Goal: Find specific page/section: Find specific page/section

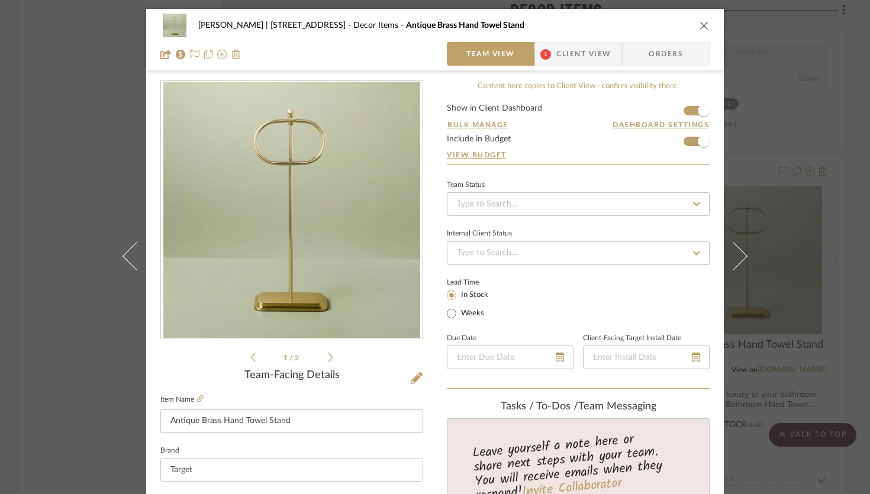
scroll to position [114, 0]
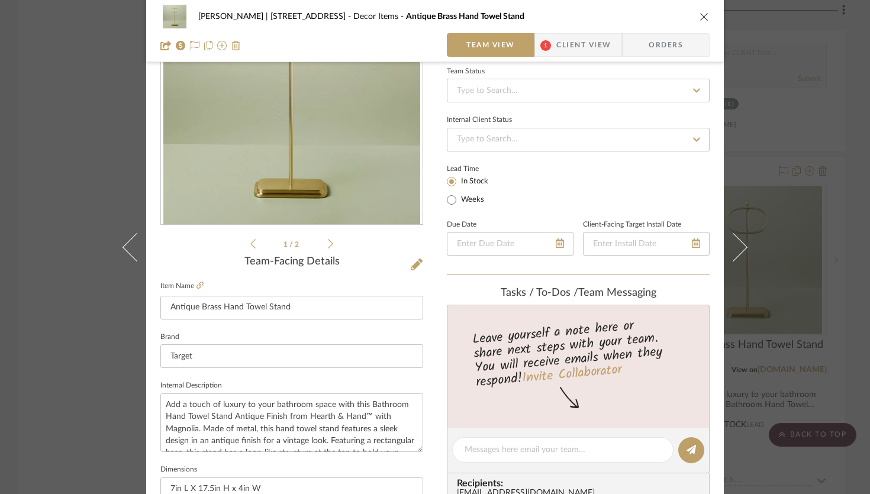
click at [702, 18] on icon "close" at bounding box center [704, 16] width 9 height 9
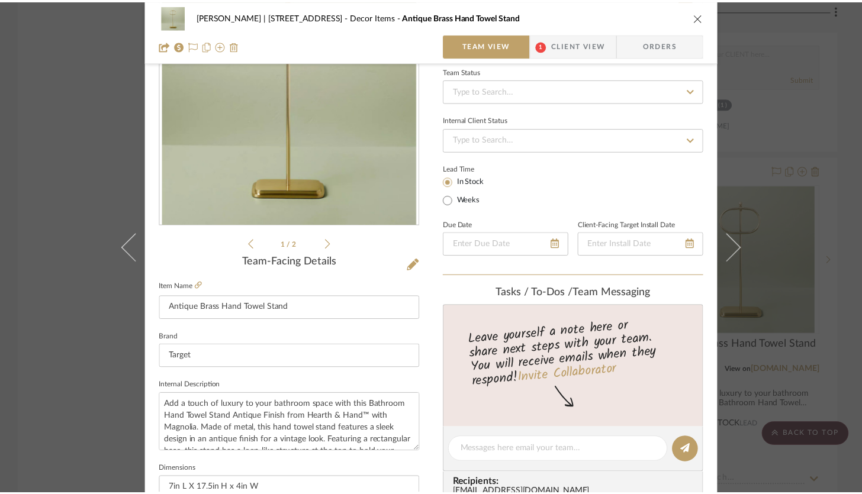
scroll to position [12041, 0]
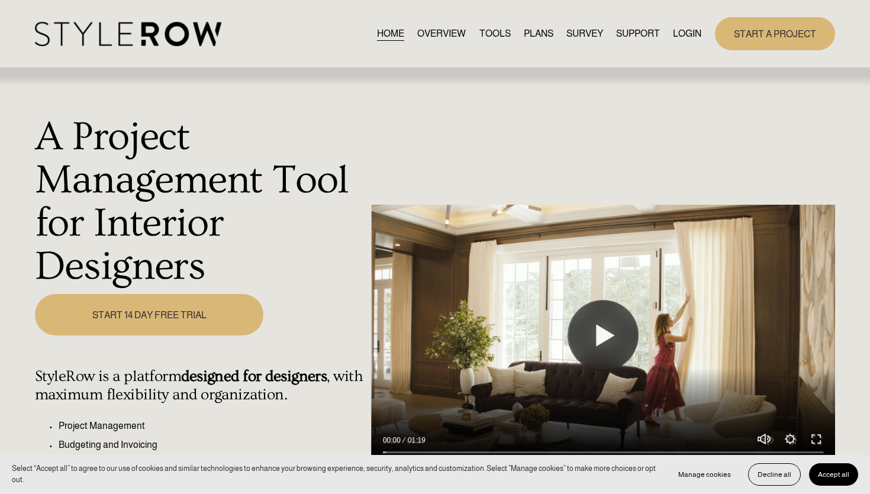
click at [684, 38] on link "LOGIN" at bounding box center [687, 33] width 28 height 16
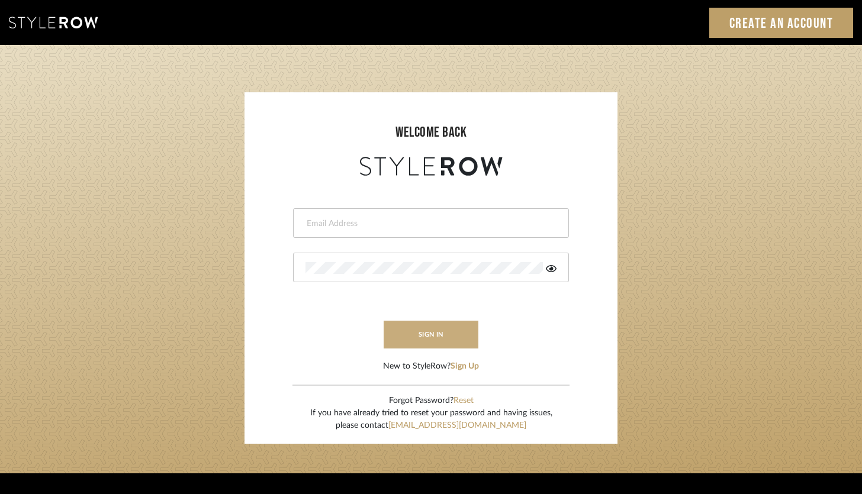
type input "brandon.hooddesigns@gmail.com"
click at [426, 334] on button "sign in" at bounding box center [431, 335] width 95 height 28
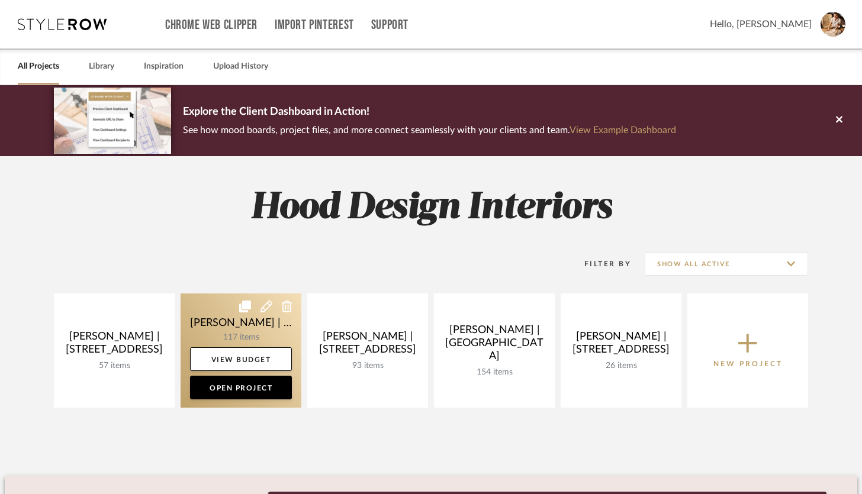
click at [243, 332] on link at bounding box center [241, 351] width 121 height 114
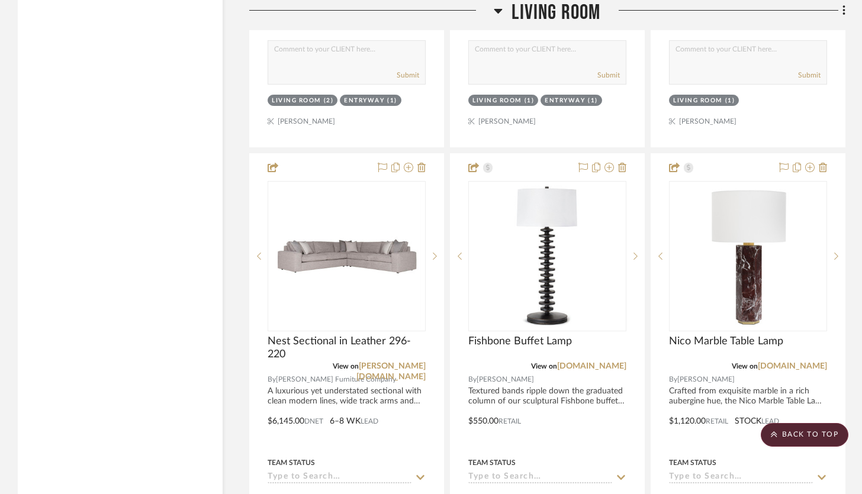
scroll to position [2986, 0]
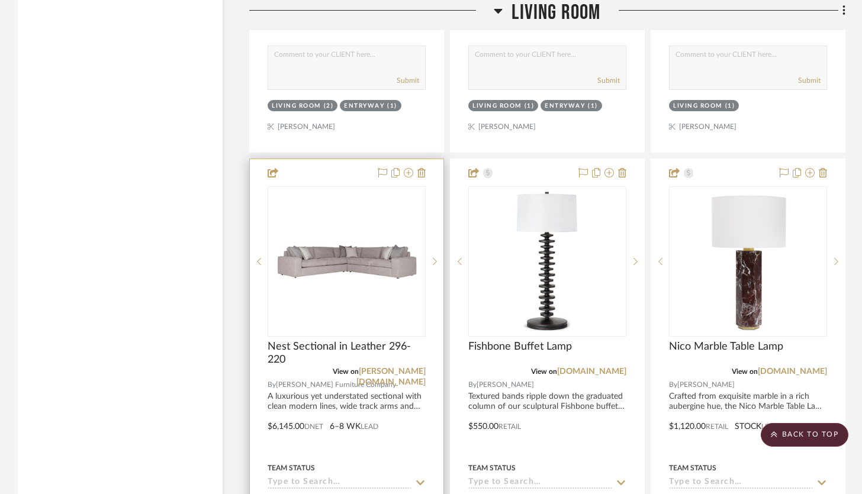
click at [349, 161] on div at bounding box center [347, 418] width 194 height 518
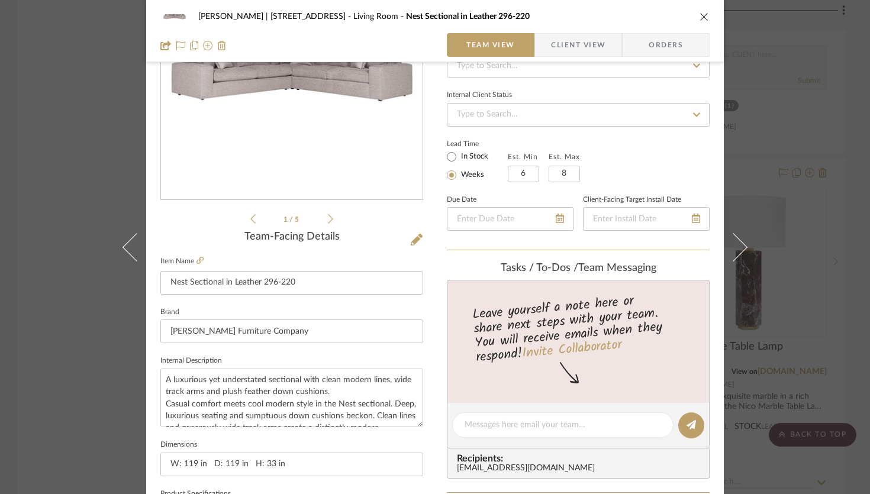
scroll to position [0, 0]
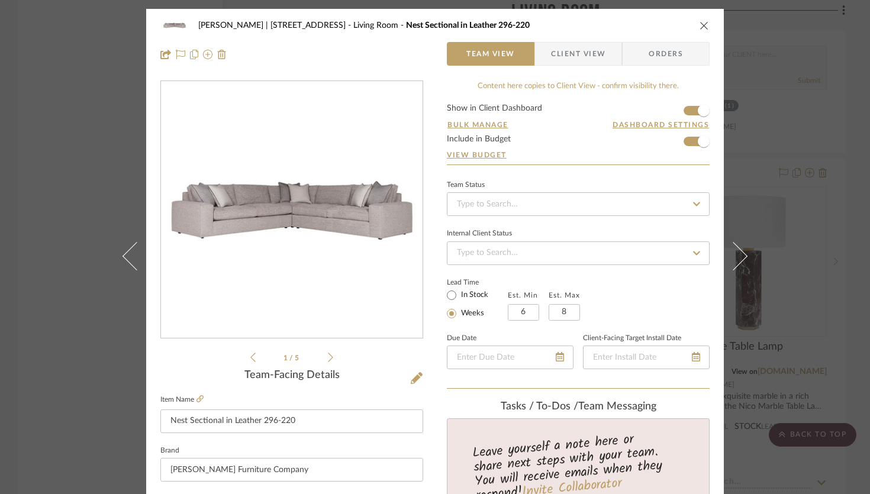
click at [700, 27] on icon "close" at bounding box center [704, 25] width 9 height 9
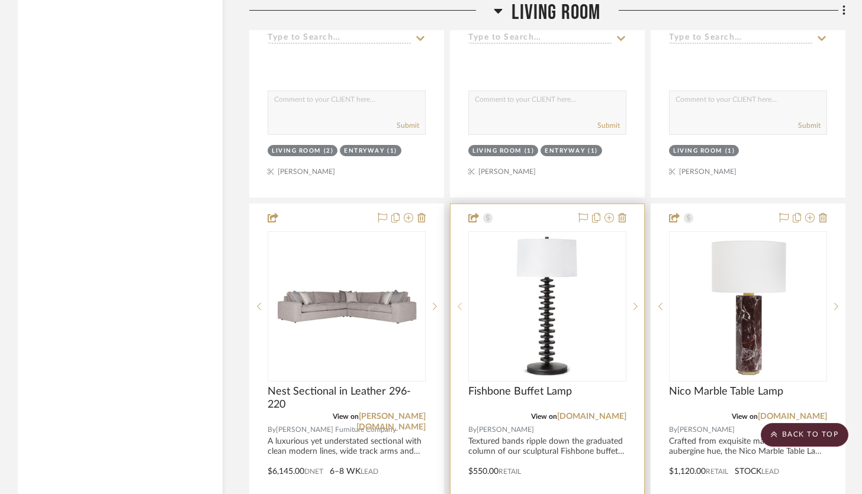
scroll to position [2940, 0]
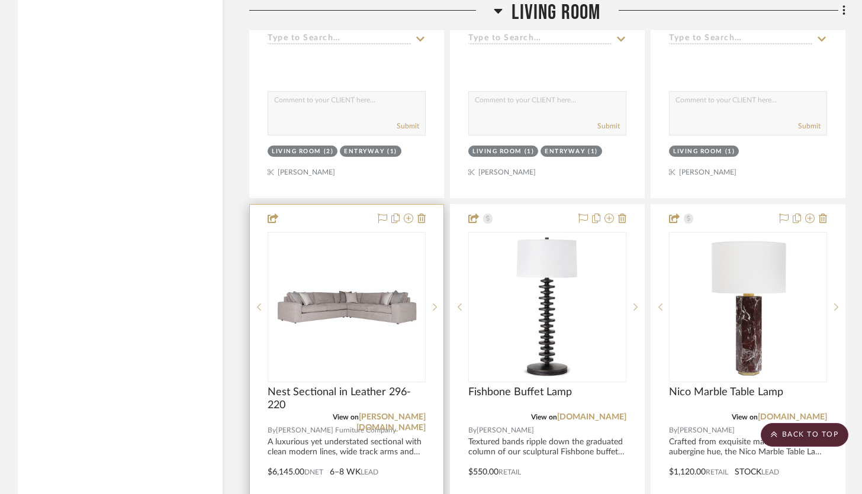
click at [345, 207] on div at bounding box center [347, 464] width 194 height 518
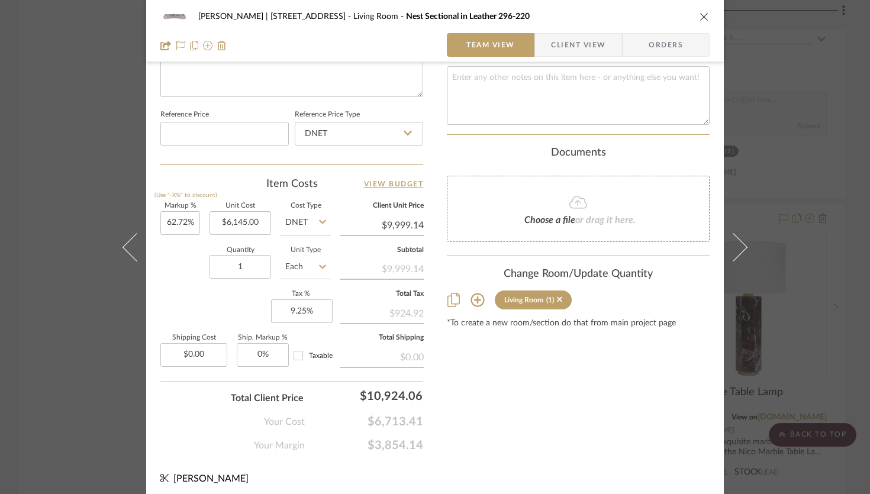
scroll to position [0, 0]
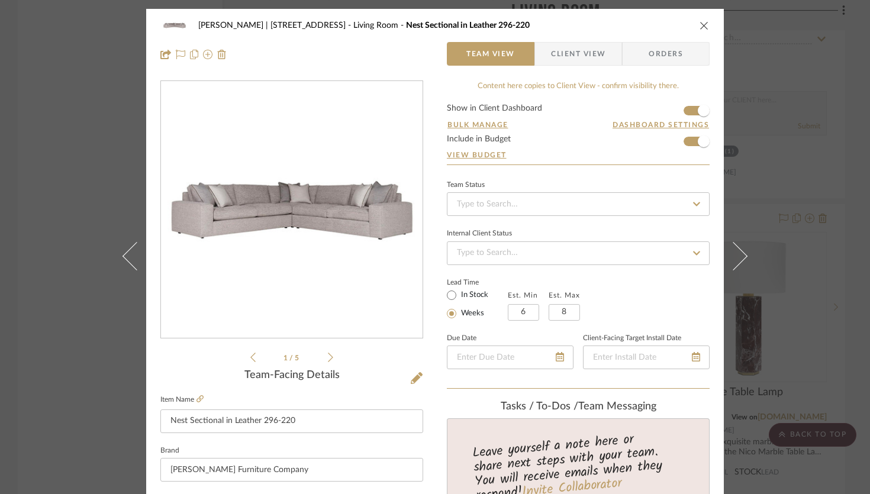
click at [702, 24] on icon "close" at bounding box center [704, 25] width 9 height 9
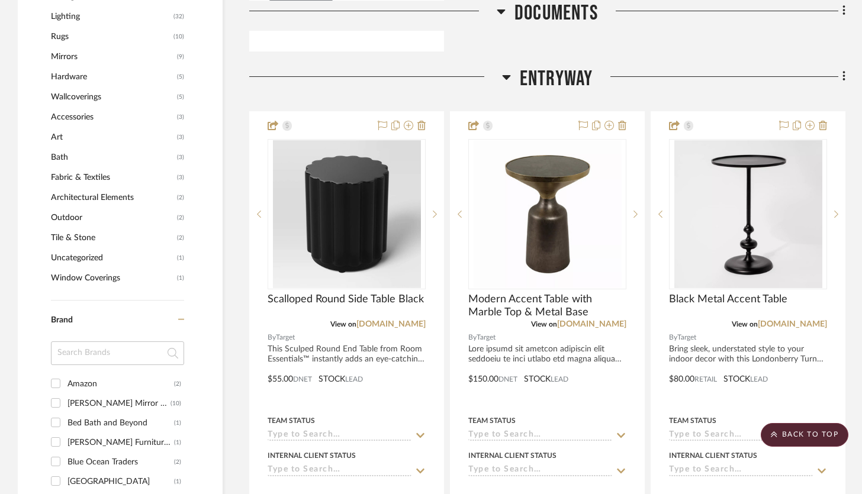
scroll to position [768, 0]
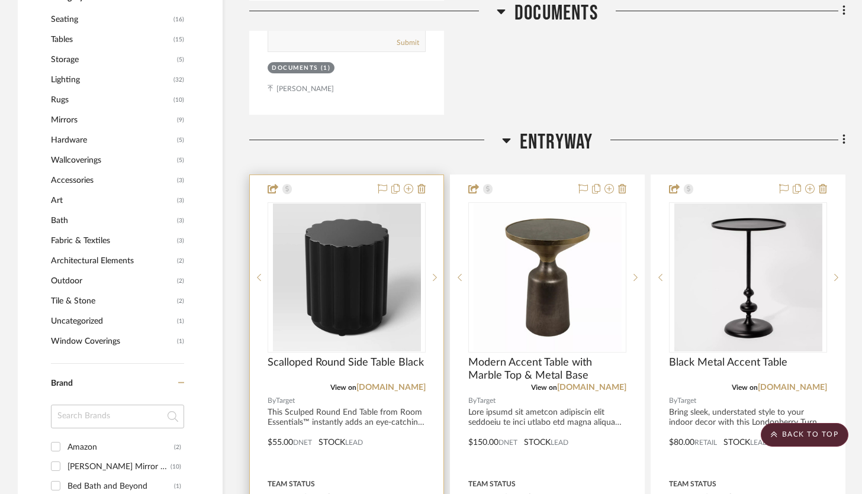
click at [320, 179] on div at bounding box center [347, 434] width 194 height 518
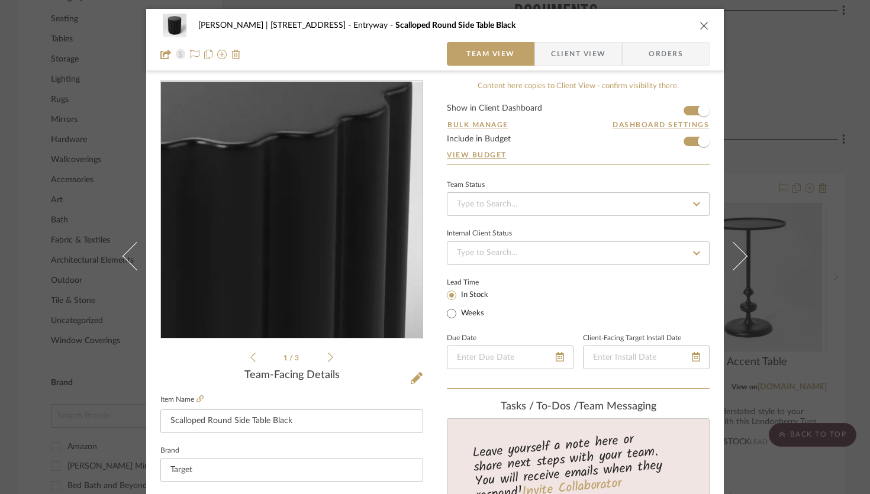
scroll to position [219, 0]
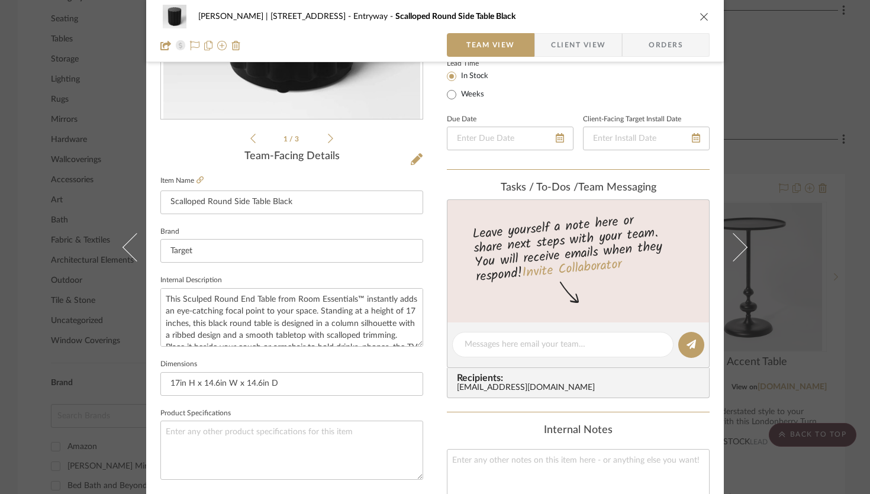
click at [701, 15] on icon "close" at bounding box center [704, 16] width 9 height 9
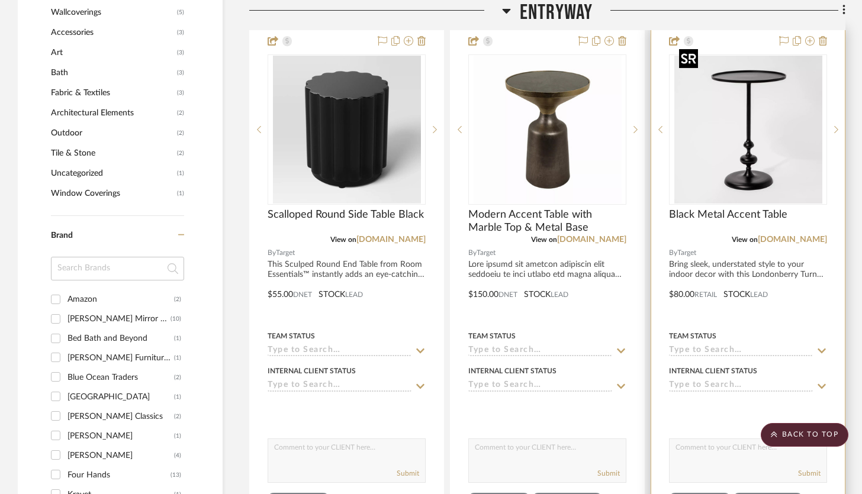
scroll to position [917, 0]
